Goal: Task Accomplishment & Management: Manage account settings

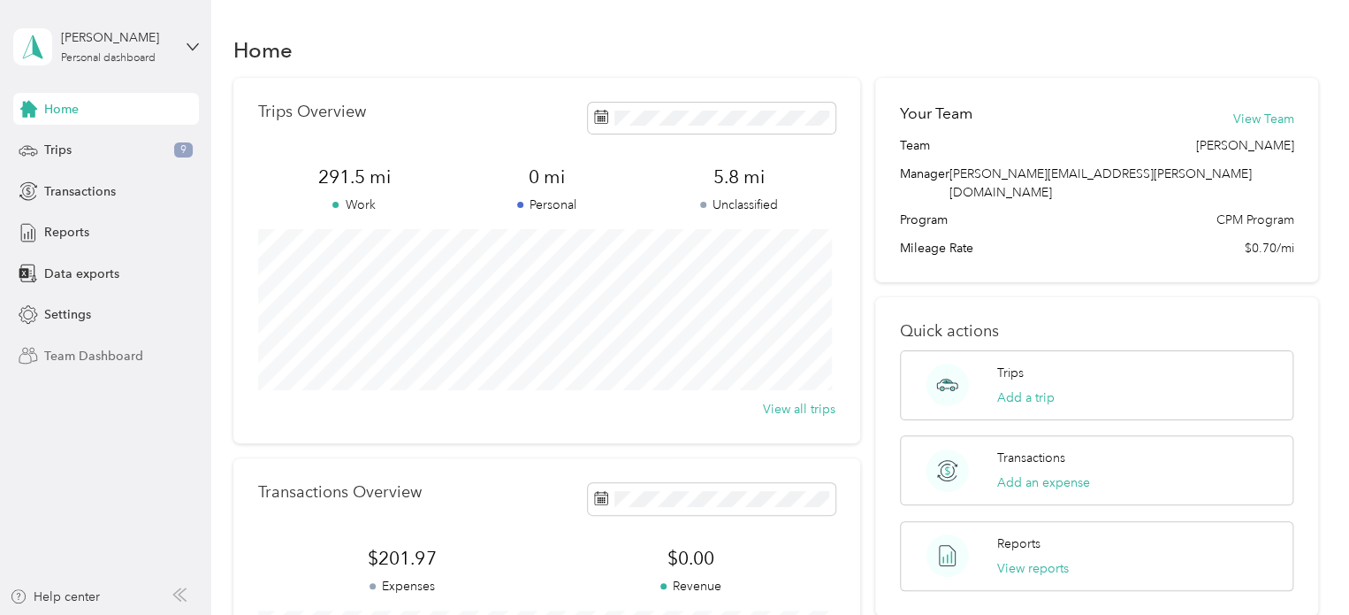
click at [126, 355] on span "Team Dashboard" at bounding box center [93, 356] width 99 height 19
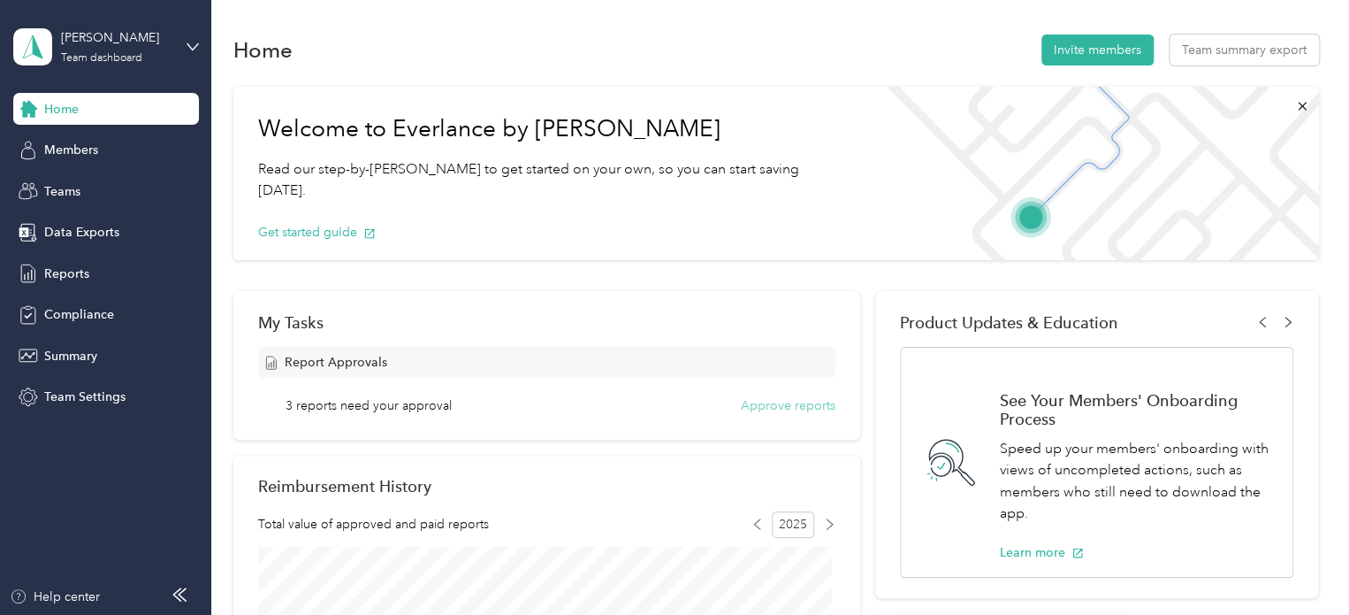
click at [791, 400] on button "Approve reports" at bounding box center [788, 405] width 95 height 19
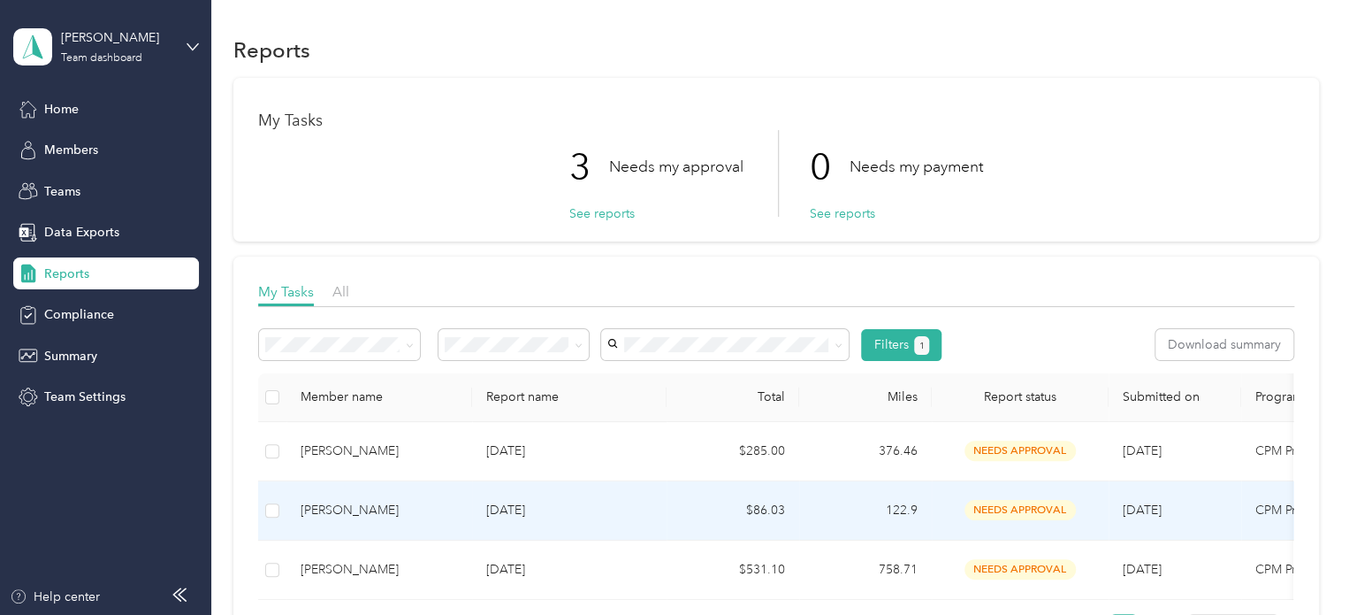
click at [357, 508] on div "[PERSON_NAME]" at bounding box center [379, 509] width 157 height 19
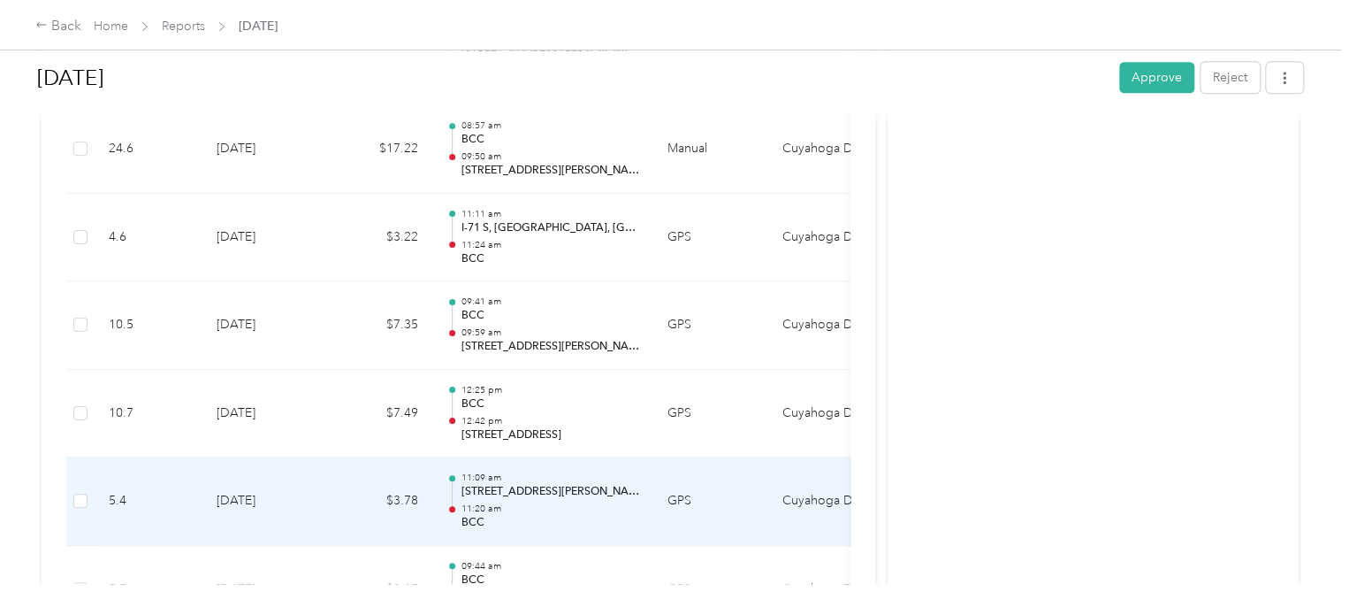
scroll to position [1164, 0]
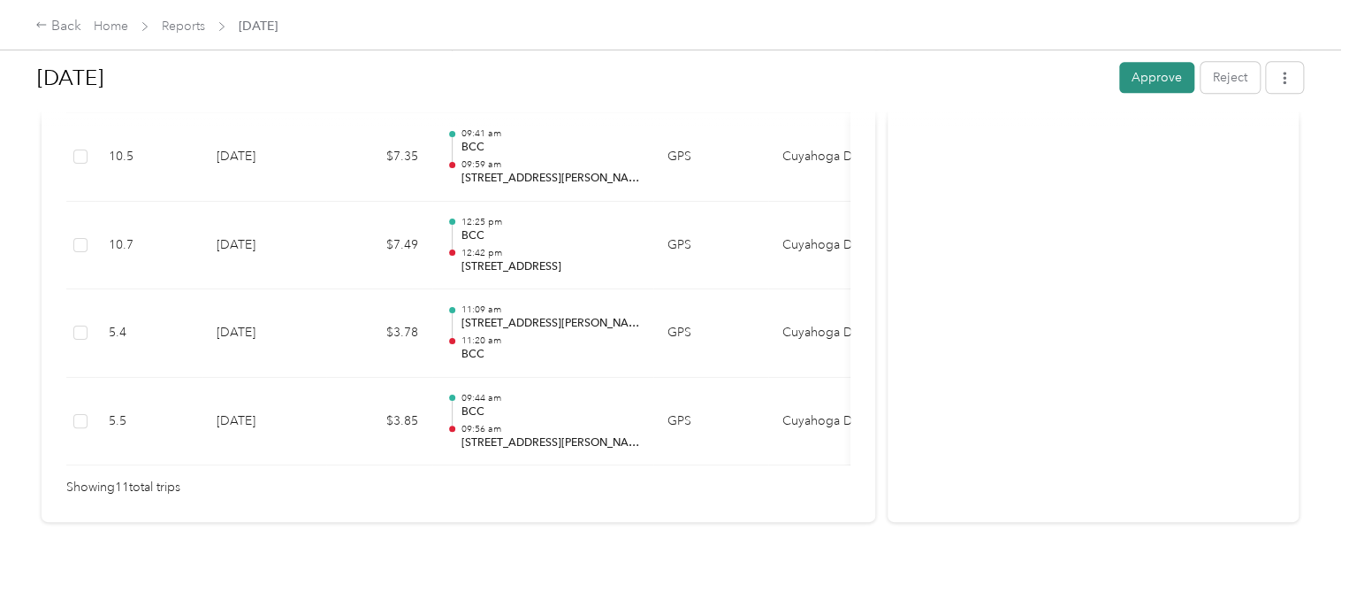
click at [1136, 81] on button "Approve" at bounding box center [1156, 77] width 75 height 31
click at [63, 21] on div "Back" at bounding box center [58, 26] width 46 height 21
